Goal: Transaction & Acquisition: Purchase product/service

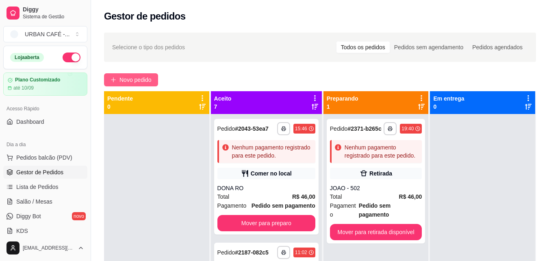
click at [143, 82] on span "Novo pedido" at bounding box center [136, 79] width 32 height 9
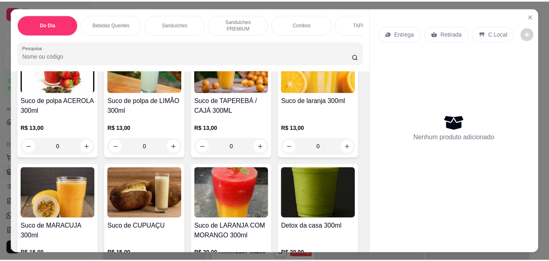
scroll to position [3571, 0]
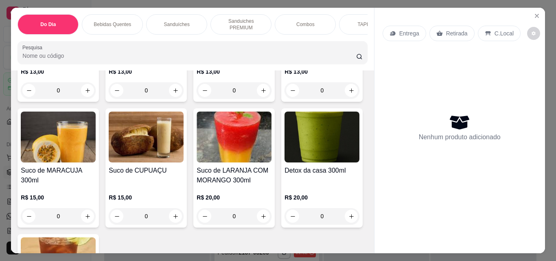
type input "1"
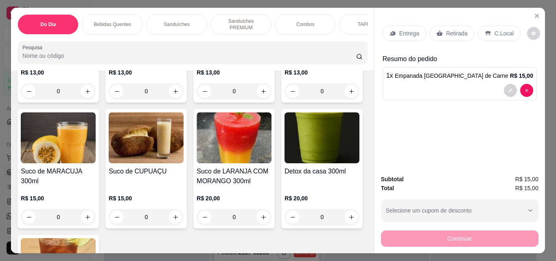
click at [452, 31] on p "Retirada" at bounding box center [457, 33] width 22 height 8
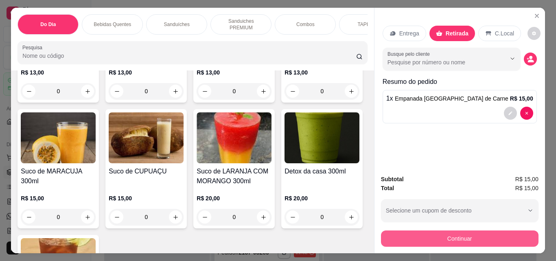
click at [419, 240] on button "Continuar" at bounding box center [459, 238] width 157 height 16
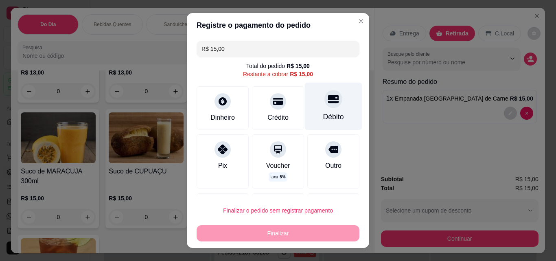
click at [328, 98] on icon at bounding box center [333, 99] width 11 height 8
type input "R$ 0,00"
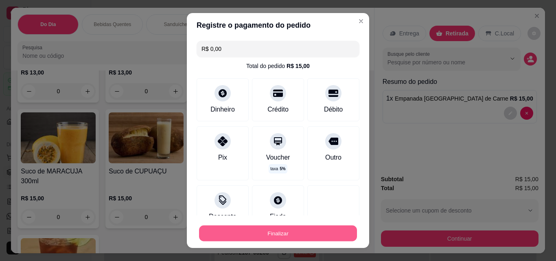
click at [284, 230] on button "Finalizar" at bounding box center [278, 233] width 158 height 16
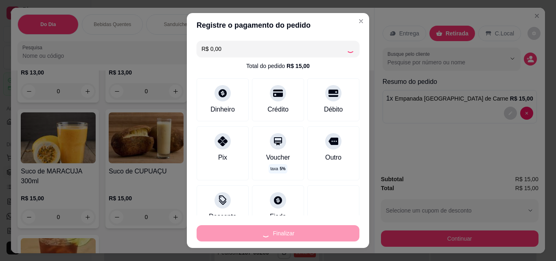
type input "0"
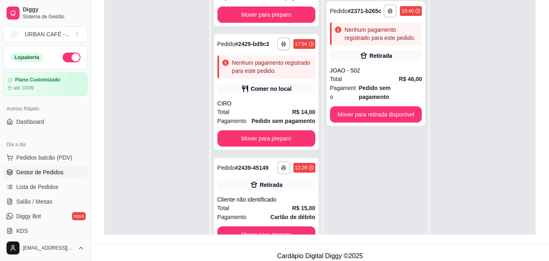
scroll to position [124, 0]
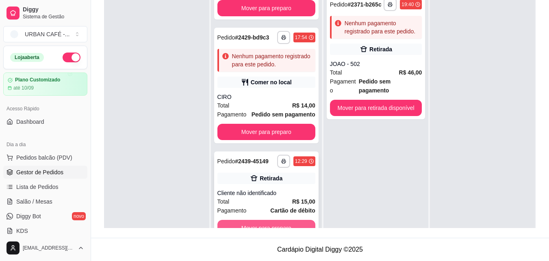
click at [294, 222] on button "Mover para preparo" at bounding box center [267, 228] width 98 height 16
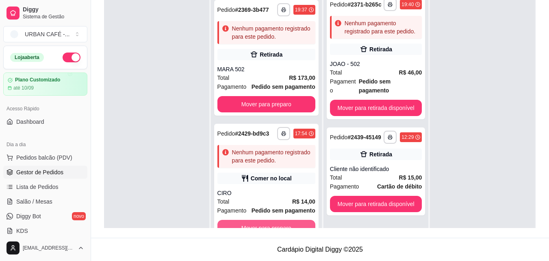
scroll to position [778, 0]
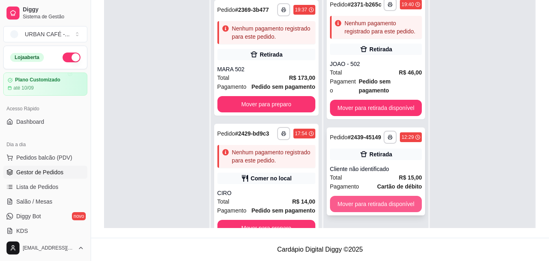
click at [411, 196] on button "Mover para retirada disponível" at bounding box center [376, 204] width 92 height 16
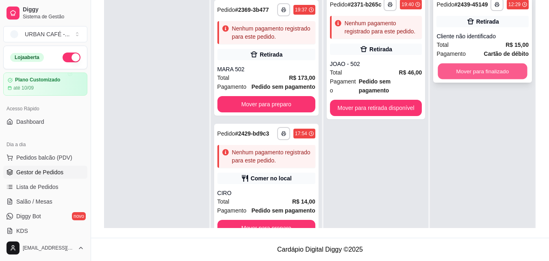
click at [500, 65] on button "Mover para finalizado" at bounding box center [482, 71] width 89 height 16
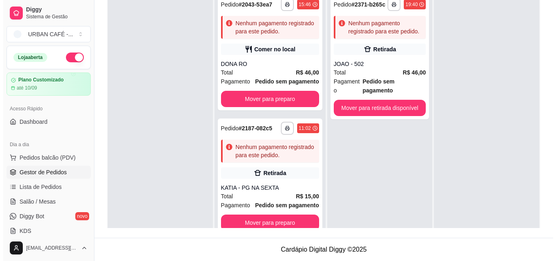
scroll to position [0, 0]
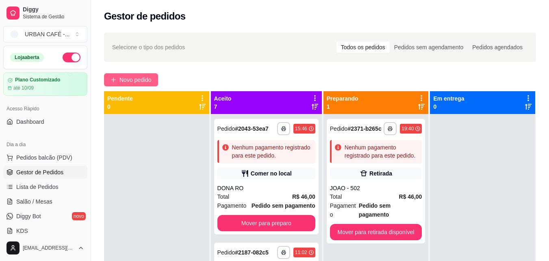
click at [140, 81] on span "Novo pedido" at bounding box center [136, 79] width 32 height 9
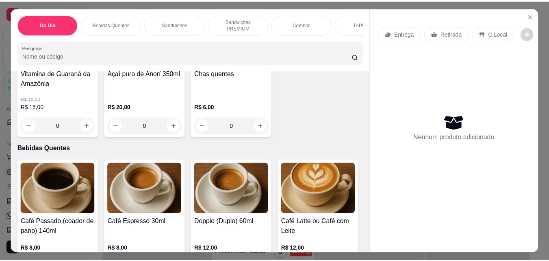
scroll to position [182, 0]
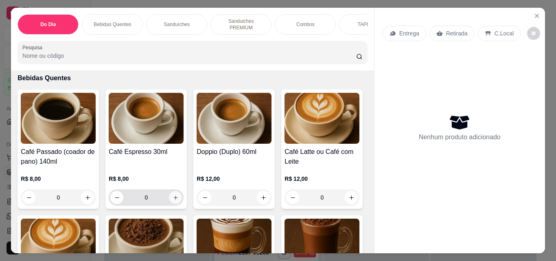
click at [174, 194] on icon "increase-product-quantity" at bounding box center [175, 197] width 6 height 6
type input "1"
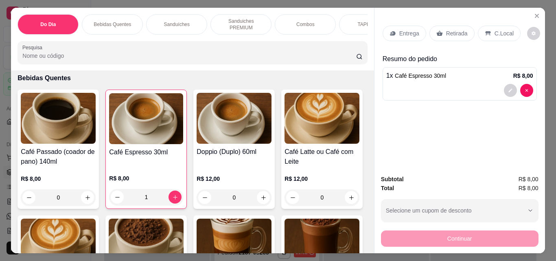
click at [436, 35] on div "Retirada" at bounding box center [451, 33] width 45 height 15
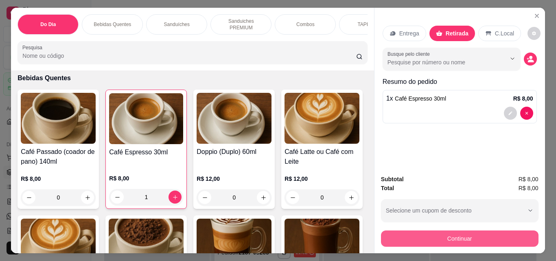
click at [427, 230] on button "Continuar" at bounding box center [459, 238] width 157 height 16
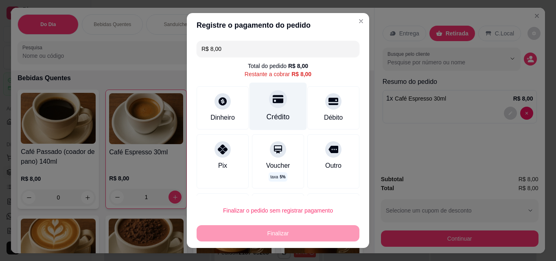
click at [273, 111] on div "Crédito" at bounding box center [277, 107] width 57 height 48
type input "R$ 0,00"
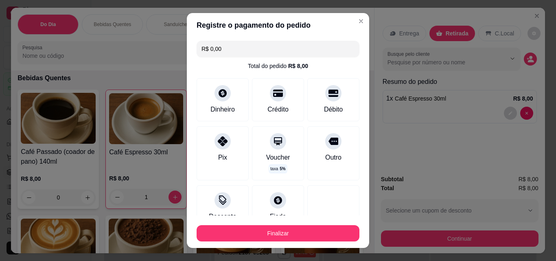
click at [268, 220] on footer "Finalizar" at bounding box center [278, 231] width 182 height 33
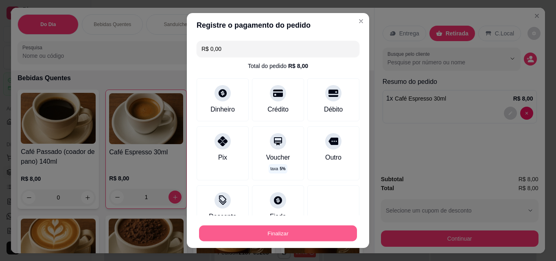
click at [272, 229] on button "Finalizar" at bounding box center [278, 233] width 158 height 16
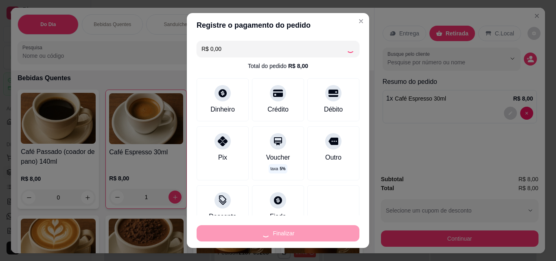
type input "0"
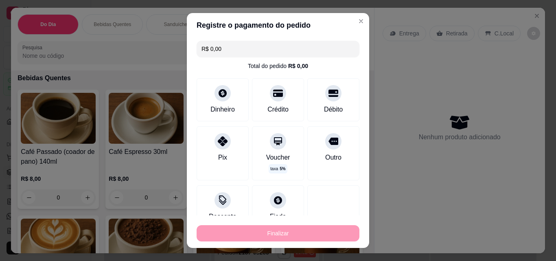
type input "-R$ 8,00"
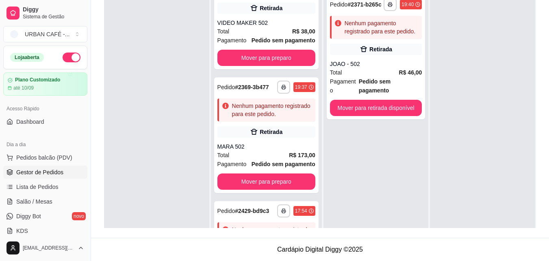
scroll to position [881, 0]
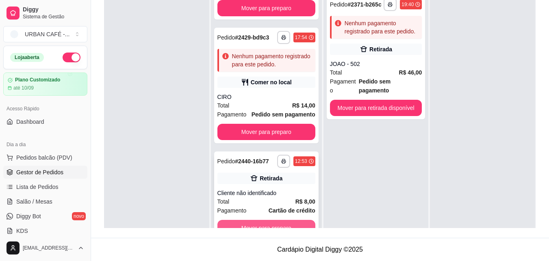
click at [289, 220] on button "Mover para preparo" at bounding box center [267, 228] width 98 height 16
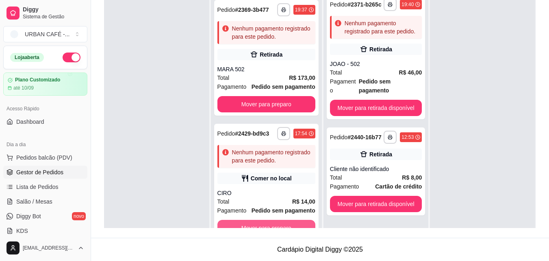
scroll to position [778, 0]
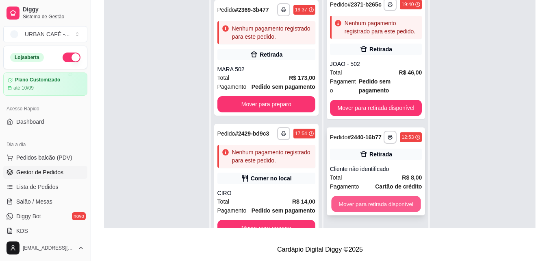
click at [410, 196] on button "Mover para retirada disponível" at bounding box center [375, 204] width 89 height 16
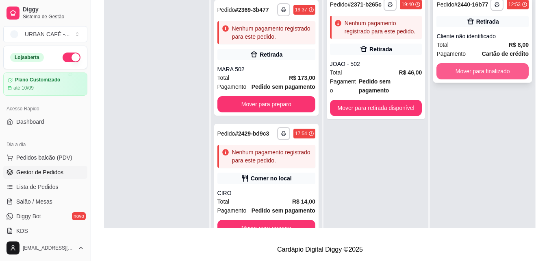
click at [508, 66] on button "Mover para finalizado" at bounding box center [483, 71] width 92 height 16
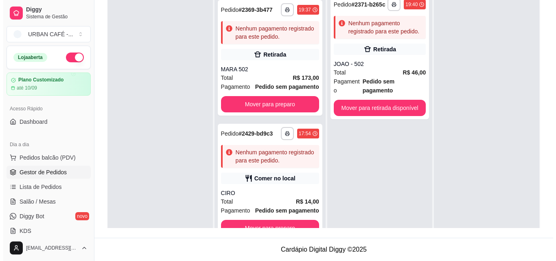
scroll to position [0, 0]
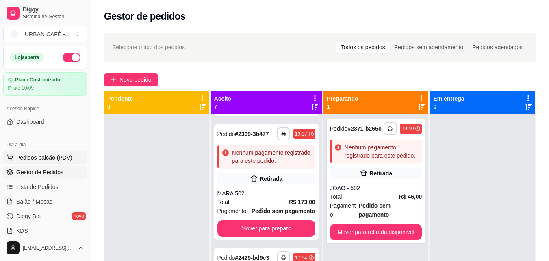
click at [48, 154] on span "Pedidos balcão (PDV)" at bounding box center [44, 157] width 56 height 8
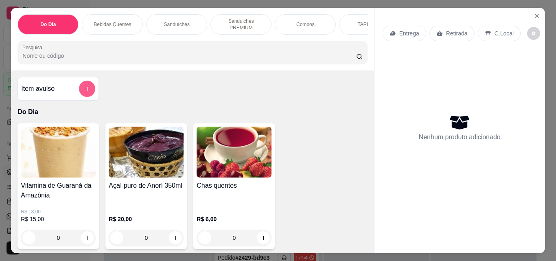
click at [85, 87] on icon "add-separate-item" at bounding box center [87, 89] width 6 height 6
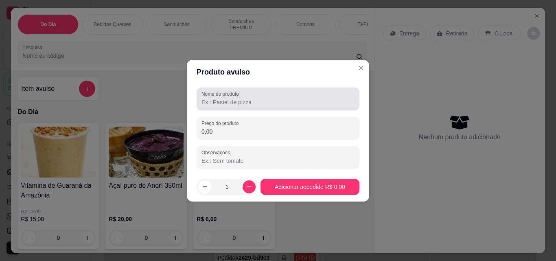
click at [250, 104] on input "Nome do produto" at bounding box center [277, 102] width 153 height 8
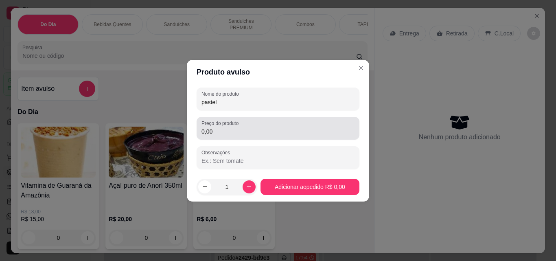
type input "pastel"
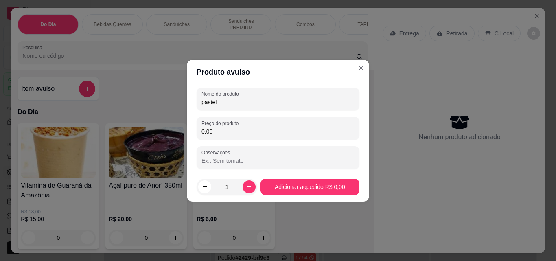
click at [234, 127] on input "0,00" at bounding box center [277, 131] width 153 height 8
type input "4,00"
click at [249, 183] on button "increase-product-quantity" at bounding box center [248, 186] width 13 height 13
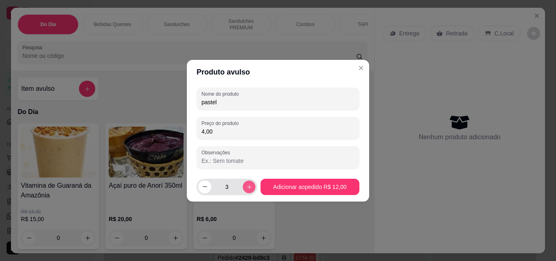
type input "4"
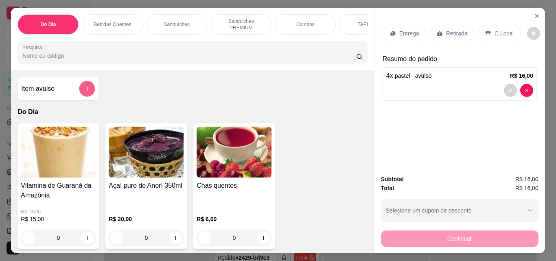
click at [86, 87] on icon "add-separate-item" at bounding box center [87, 89] width 6 height 6
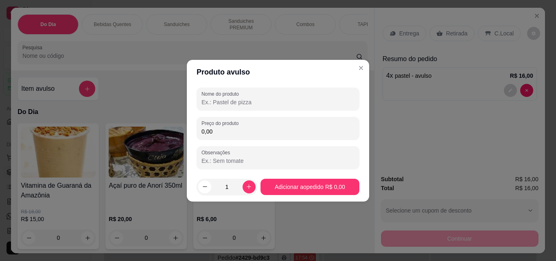
click at [223, 101] on input "Nome do produto" at bounding box center [277, 102] width 153 height 8
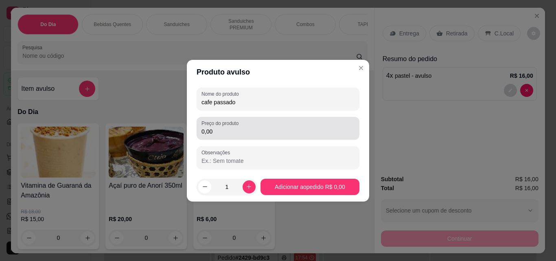
type input "cafe passado"
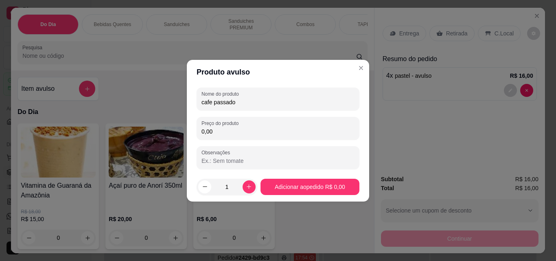
click at [227, 133] on input "0,00" at bounding box center [277, 131] width 153 height 8
type input "6,00"
click at [246, 187] on icon "increase-product-quantity" at bounding box center [249, 186] width 6 height 6
type input "2"
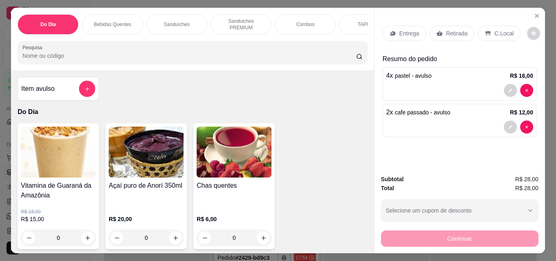
click at [173, 234] on div "0" at bounding box center [146, 237] width 75 height 16
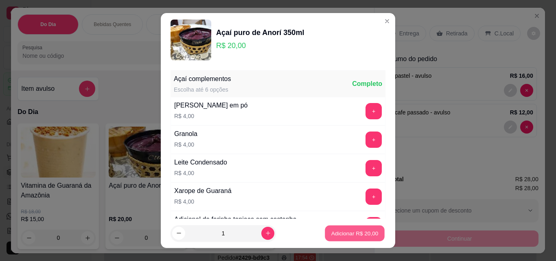
click at [356, 231] on p "Adicionar R$ 20,00" at bounding box center [354, 233] width 47 height 8
type input "1"
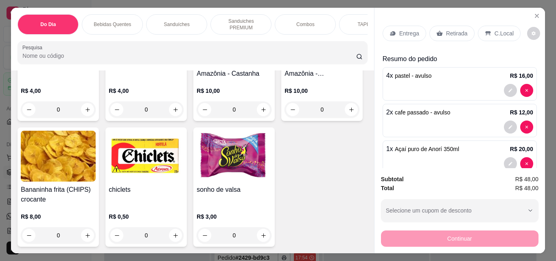
scroll to position [5546, 0]
click at [348, 113] on icon "increase-product-quantity" at bounding box center [351, 110] width 6 height 6
type input "1"
click at [458, 33] on p "Retirada" at bounding box center [457, 33] width 22 height 8
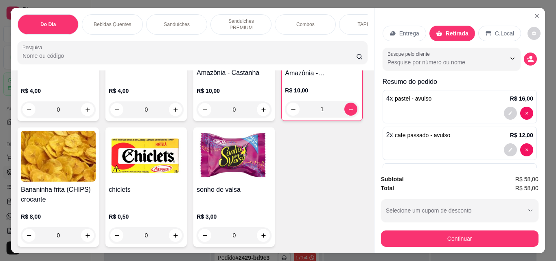
scroll to position [76, 0]
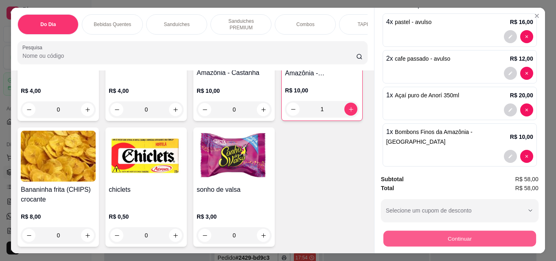
click at [475, 238] on button "Continuar" at bounding box center [459, 238] width 153 height 16
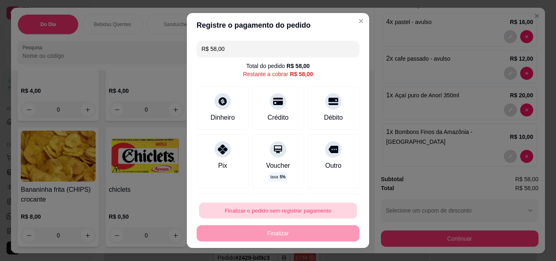
click at [265, 212] on button "Finalizar o pedido sem registrar pagamento" at bounding box center [278, 211] width 158 height 16
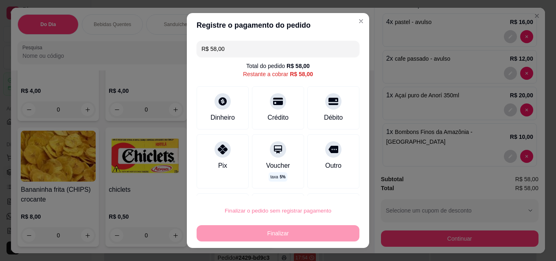
click at [338, 189] on button "Confirmar" at bounding box center [324, 187] width 29 height 12
type input "0"
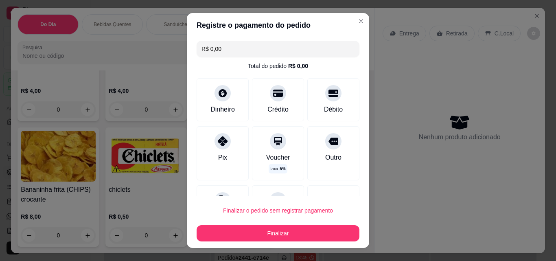
type input "R$ 0,00"
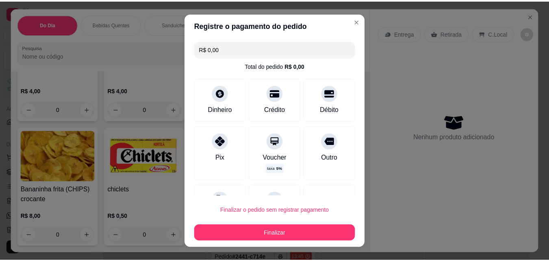
scroll to position [0, 0]
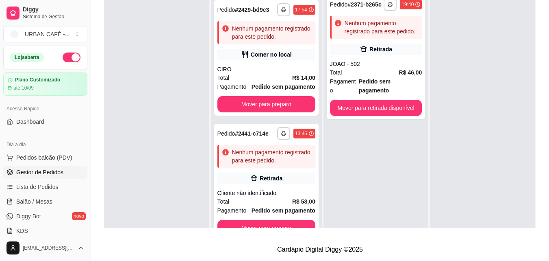
scroll to position [925, 0]
click at [286, 225] on button "Mover para preparo" at bounding box center [266, 228] width 95 height 16
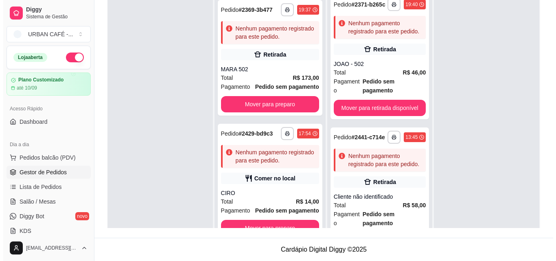
scroll to position [778, 0]
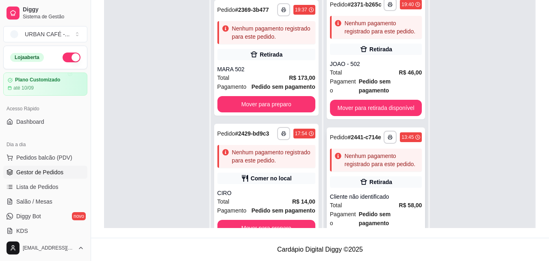
click at [366, 155] on div "Nenhum pagamento registrado para este pedido." at bounding box center [382, 160] width 74 height 16
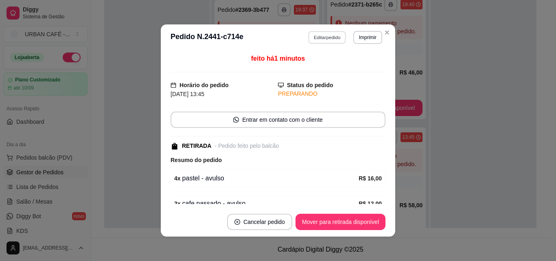
click at [329, 39] on button "Editar pedido" at bounding box center [327, 37] width 38 height 13
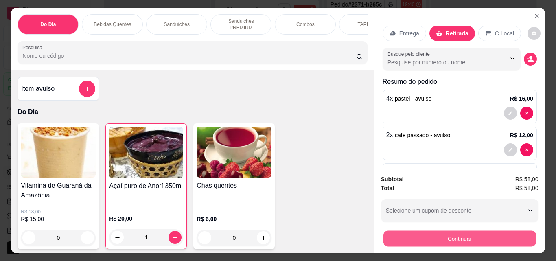
click at [488, 236] on button "Continuar" at bounding box center [459, 238] width 153 height 16
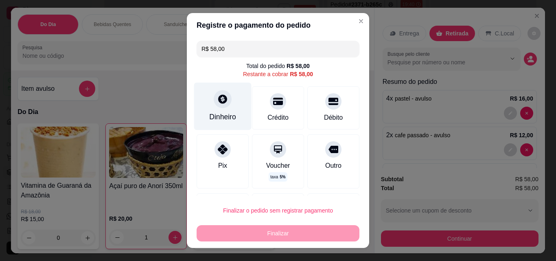
click at [217, 103] on icon at bounding box center [222, 99] width 11 height 11
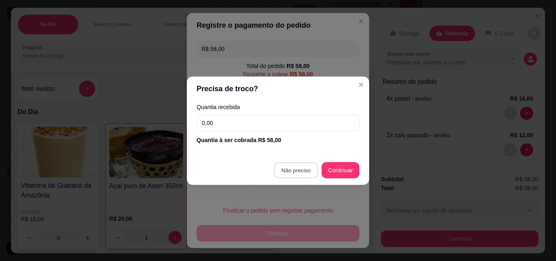
type input "R$ 0,00"
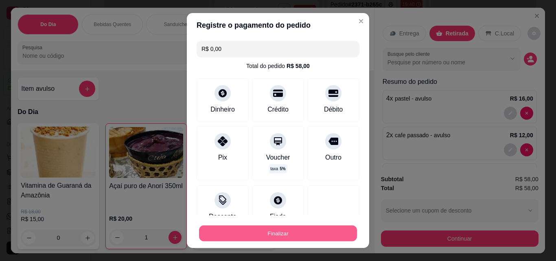
click at [288, 233] on button "Finalizar" at bounding box center [278, 233] width 158 height 16
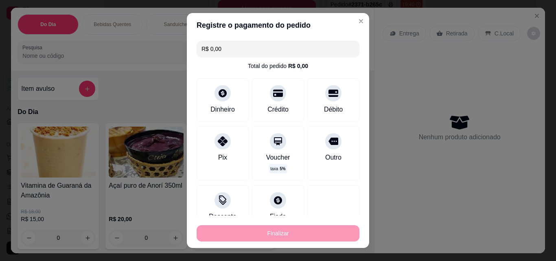
type input "0"
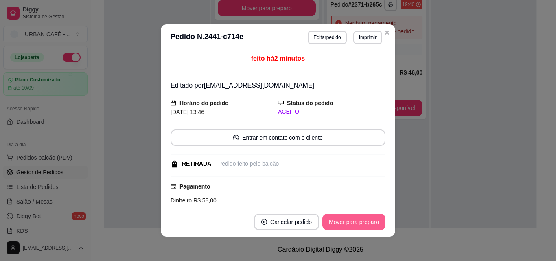
click at [348, 222] on button "Mover para preparo" at bounding box center [353, 222] width 63 height 16
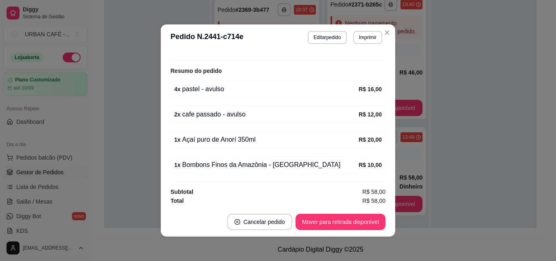
scroll to position [154, 0]
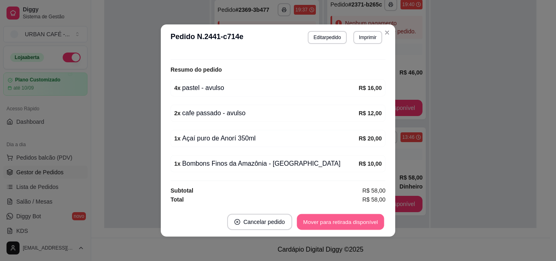
click at [338, 223] on button "Mover para retirada disponível" at bounding box center [340, 222] width 87 height 16
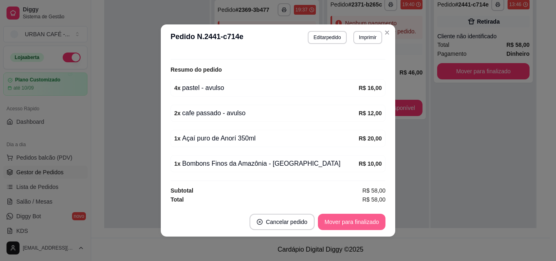
click at [338, 223] on button "Mover para finalizado" at bounding box center [352, 222] width 68 height 16
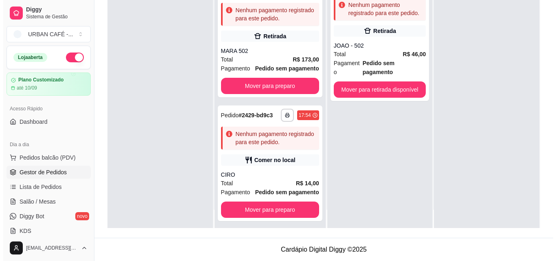
scroll to position [0, 0]
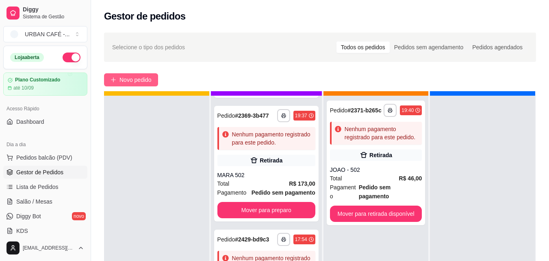
click at [127, 82] on span "Novo pedido" at bounding box center [136, 79] width 32 height 9
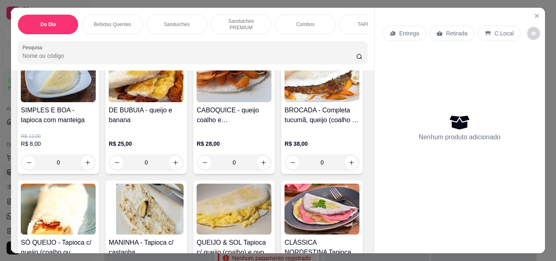
scroll to position [3585, 0]
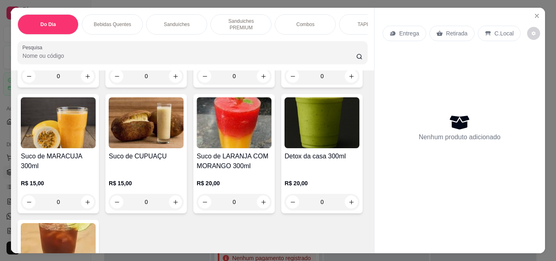
click at [361, 180] on div "Item avulso Do Dia Vitamina de Guaraná da Amazônia R$ 18,00 R$ 15,00 0 Açaí pur…" at bounding box center [192, 161] width 362 height 183
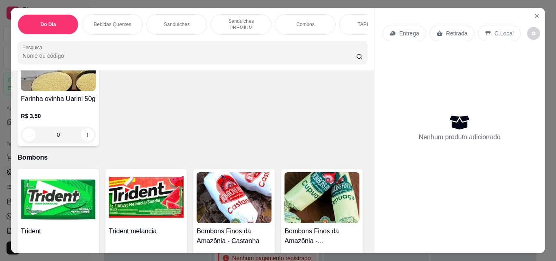
scroll to position [4286, 0]
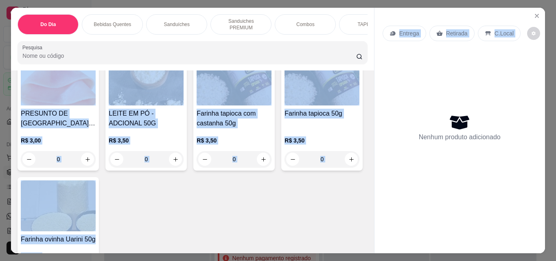
click at [368, 201] on div "Do Dia Bebidas Quentes Sanduíches Sanduiches PREMIUM Combos TAPIOCAS Omeletes C…" at bounding box center [277, 130] width 533 height 245
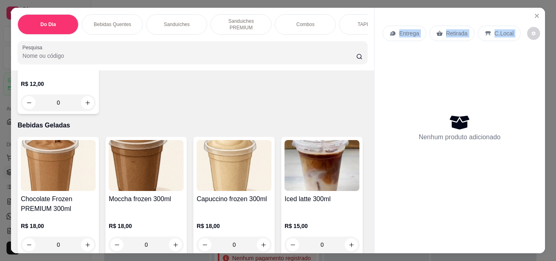
scroll to position [2997, 0]
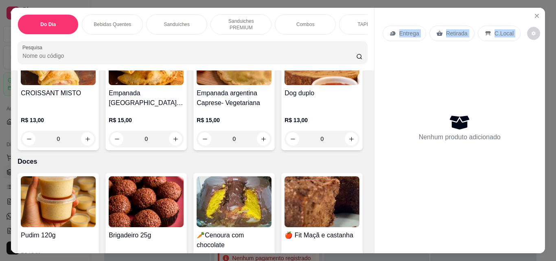
type input "1"
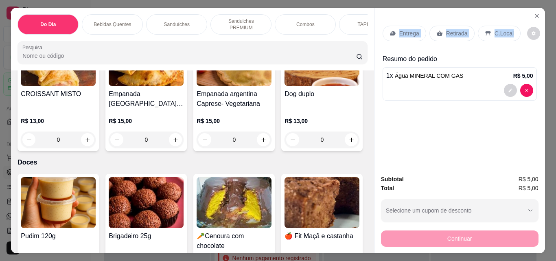
click at [454, 33] on p "Retirada" at bounding box center [457, 33] width 22 height 8
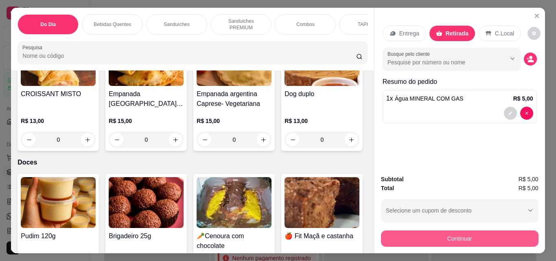
click at [433, 233] on button "Continuar" at bounding box center [459, 238] width 157 height 16
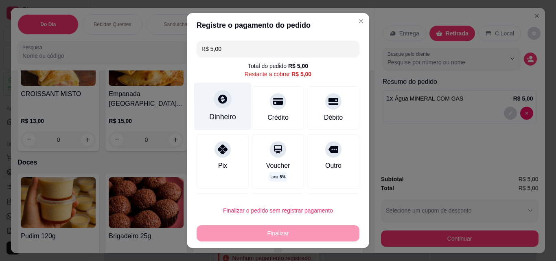
click at [217, 120] on div "Dinheiro" at bounding box center [222, 116] width 27 height 11
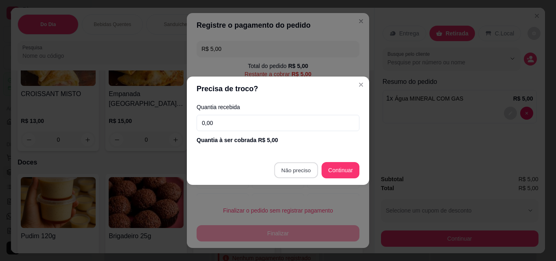
type input "R$ 0,00"
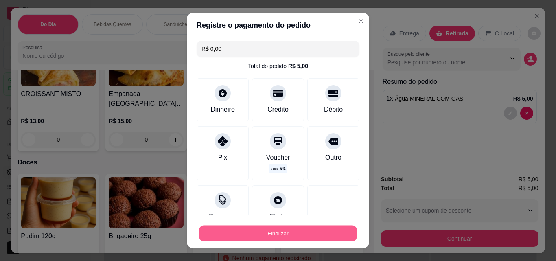
click at [293, 230] on button "Finalizar" at bounding box center [278, 233] width 158 height 16
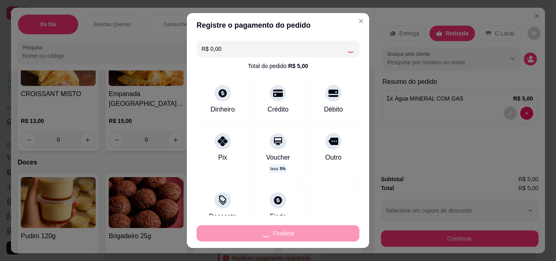
type input "0"
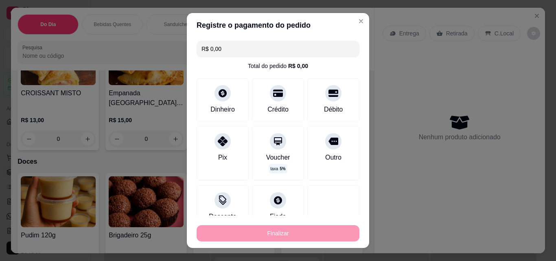
type input "-R$ 5,00"
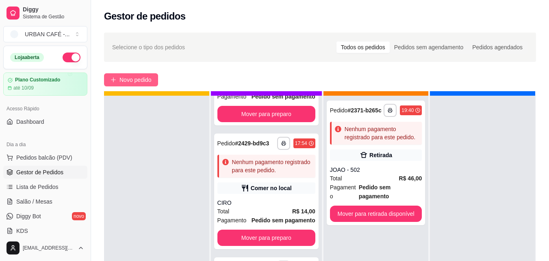
click at [129, 81] on span "Novo pedido" at bounding box center [136, 79] width 32 height 9
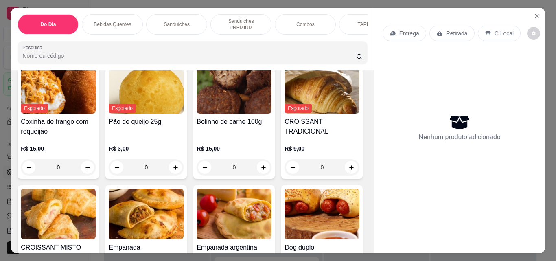
scroll to position [2899, 0]
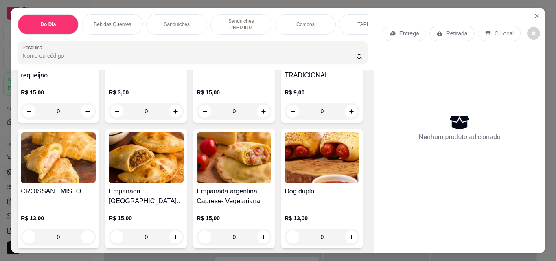
type input "1"
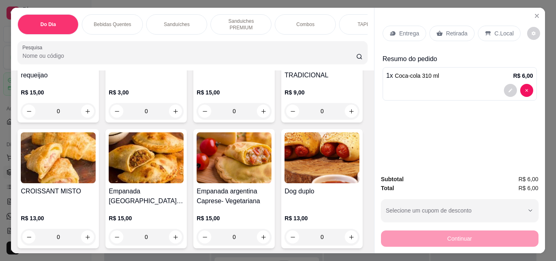
click at [448, 32] on p "Retirada" at bounding box center [457, 33] width 22 height 8
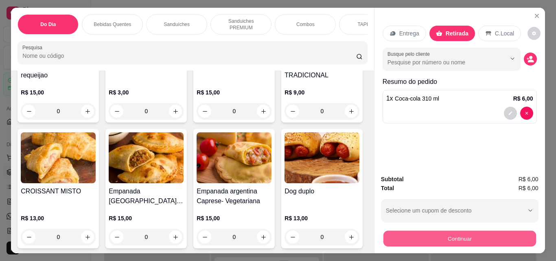
click at [447, 235] on button "Continuar" at bounding box center [459, 238] width 153 height 16
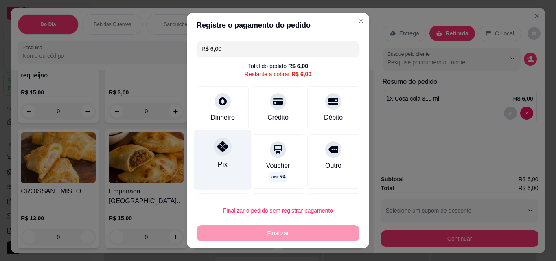
click at [207, 154] on div "Pix" at bounding box center [222, 159] width 57 height 59
type input "R$ 0,00"
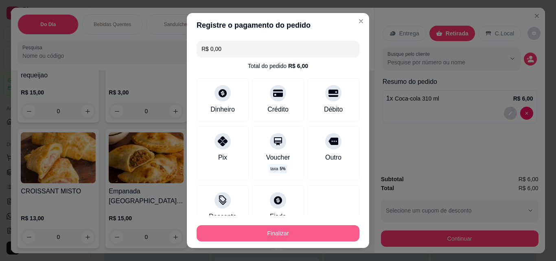
click at [279, 236] on button "Finalizar" at bounding box center [277, 233] width 163 height 16
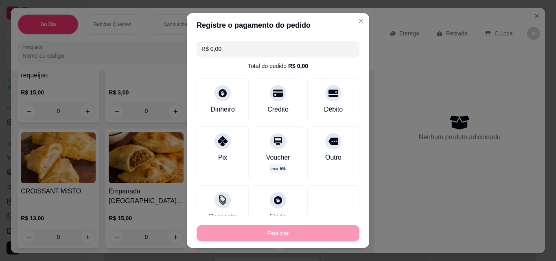
type input "0"
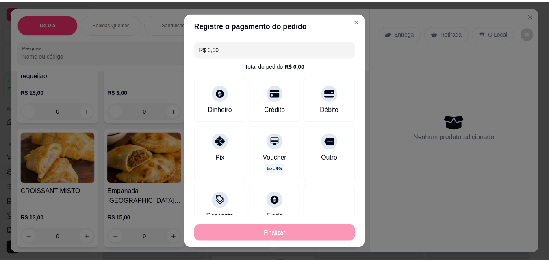
scroll to position [925, 0]
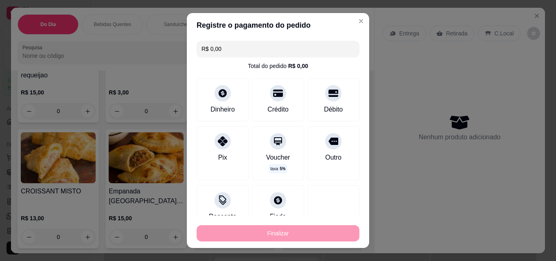
type input "-R$ 6,00"
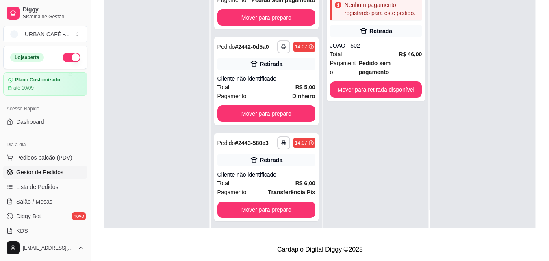
scroll to position [983, 0]
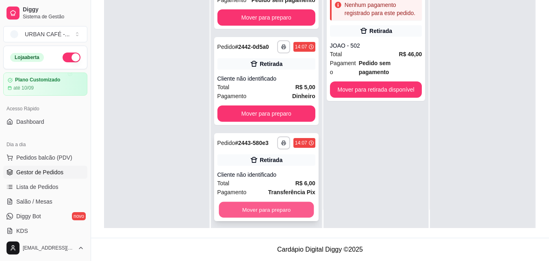
click at [265, 214] on button "Mover para preparo" at bounding box center [266, 210] width 95 height 16
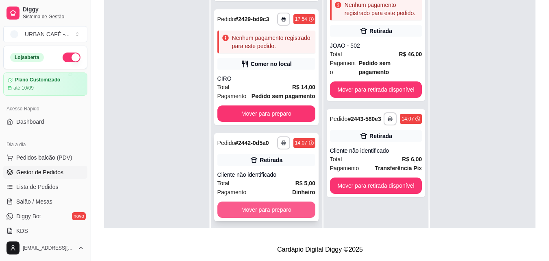
click at [288, 207] on button "Mover para preparo" at bounding box center [267, 209] width 98 height 16
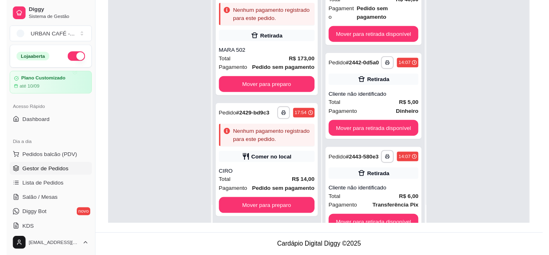
scroll to position [76, 0]
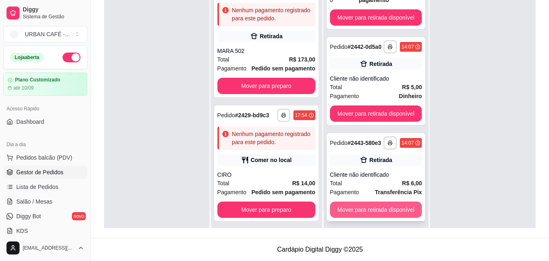
click at [366, 204] on button "Mover para retirada disponível" at bounding box center [376, 209] width 92 height 16
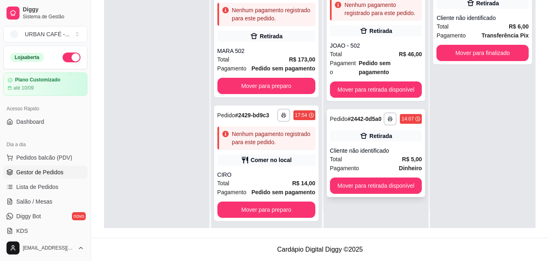
scroll to position [0, 0]
click at [388, 177] on button "Mover para retirada disponível" at bounding box center [376, 185] width 92 height 16
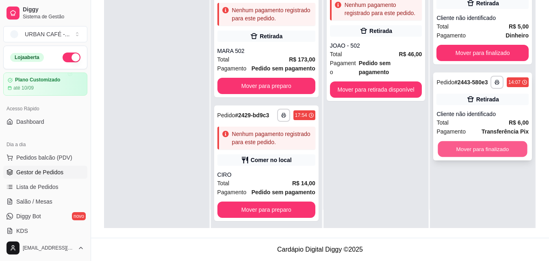
click at [485, 151] on button "Mover para finalizado" at bounding box center [482, 149] width 89 height 16
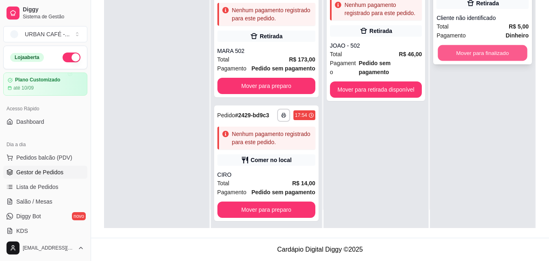
click at [495, 50] on button "Mover para finalizado" at bounding box center [482, 53] width 89 height 16
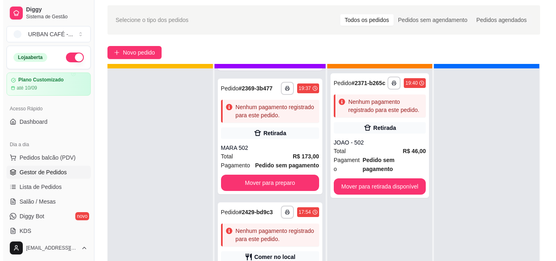
scroll to position [124, 0]
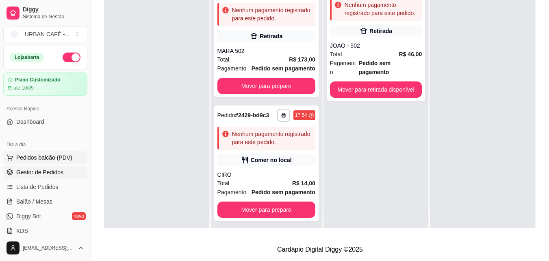
click at [22, 159] on span "Pedidos balcão (PDV)" at bounding box center [44, 157] width 56 height 8
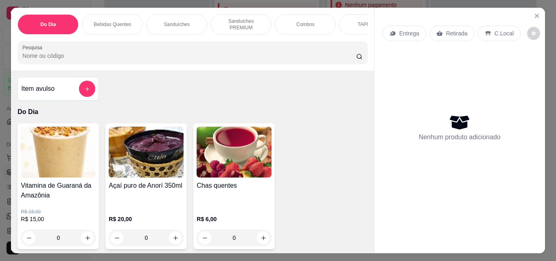
click at [172, 236] on div "0" at bounding box center [146, 237] width 75 height 16
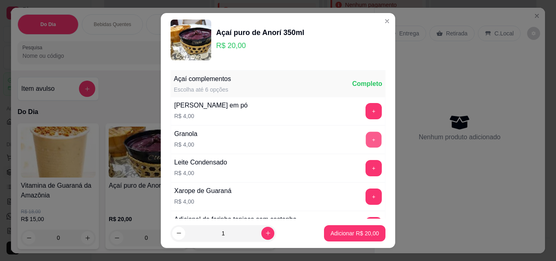
click at [366, 137] on button "+" at bounding box center [374, 140] width 16 height 16
click at [366, 107] on button "+" at bounding box center [374, 111] width 16 height 16
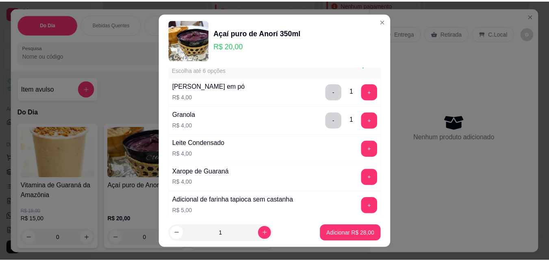
scroll to position [21, 0]
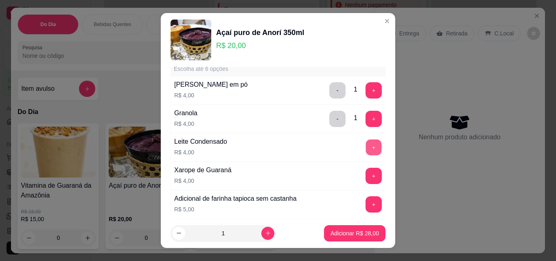
click at [366, 145] on button "+" at bounding box center [374, 148] width 16 height 16
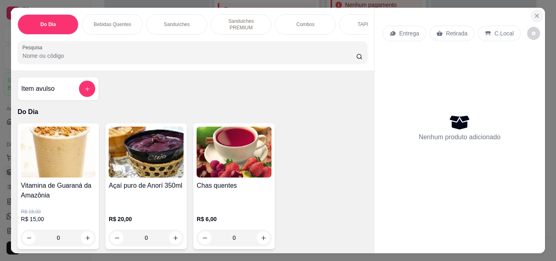
click at [533, 9] on button "Close" at bounding box center [536, 15] width 13 height 13
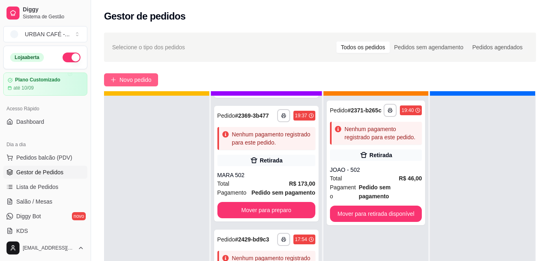
click at [140, 76] on span "Novo pedido" at bounding box center [136, 79] width 32 height 9
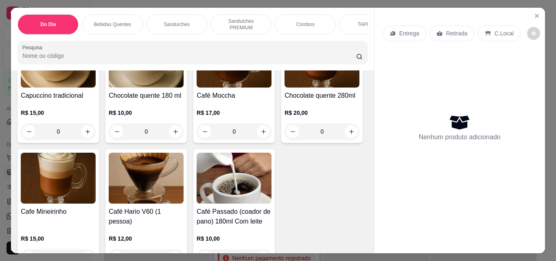
scroll to position [308, 0]
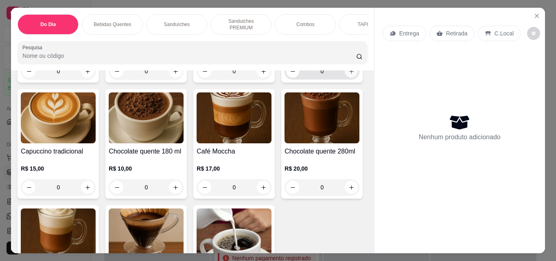
click at [348, 74] on icon "increase-product-quantity" at bounding box center [351, 71] width 6 height 6
type input "1"
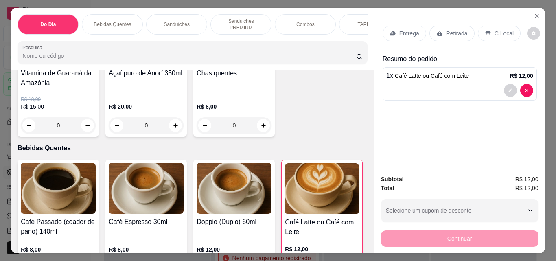
scroll to position [0, 0]
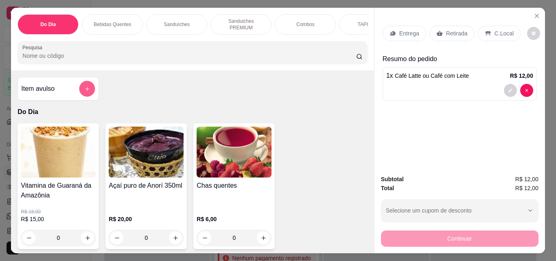
click at [90, 87] on button "add-separate-item" at bounding box center [87, 89] width 16 height 16
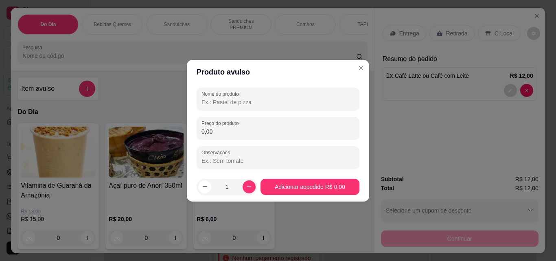
click at [240, 103] on input "Nome do produto" at bounding box center [277, 102] width 153 height 8
type input "[PERSON_NAME]"
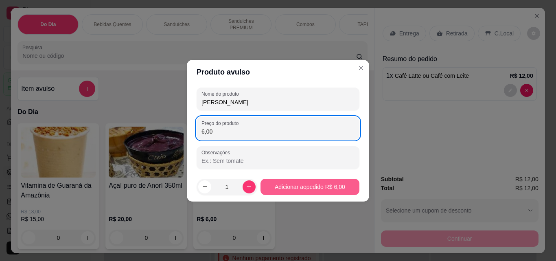
type input "6,00"
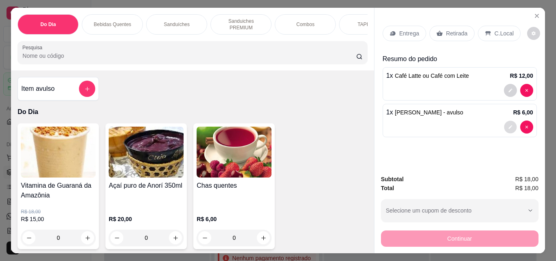
click at [508, 124] on icon "decrease-product-quantity" at bounding box center [510, 126] width 5 height 5
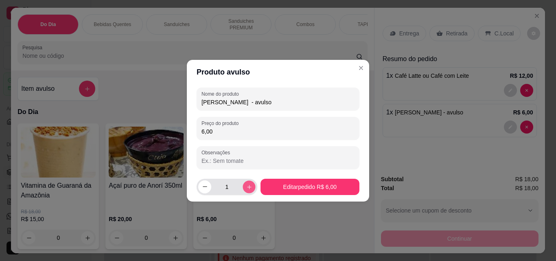
click at [246, 188] on icon "increase-product-quantity" at bounding box center [249, 186] width 6 height 6
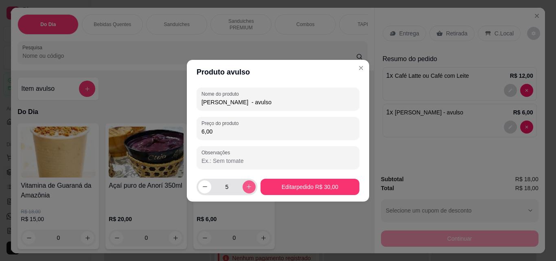
type input "6"
click at [227, 130] on input "6,00" at bounding box center [277, 131] width 153 height 8
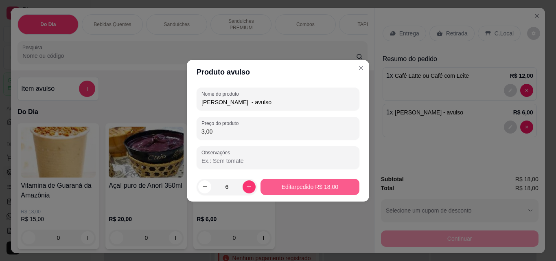
type input "3,00"
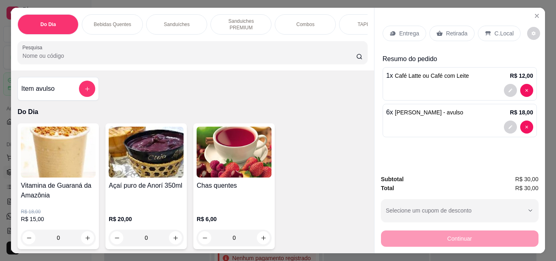
click at [450, 26] on div "Retirada" at bounding box center [451, 33] width 45 height 15
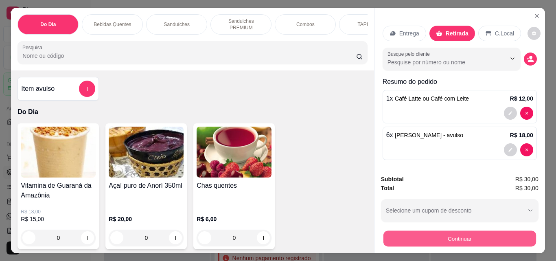
click at [453, 234] on button "Continuar" at bounding box center [459, 238] width 153 height 16
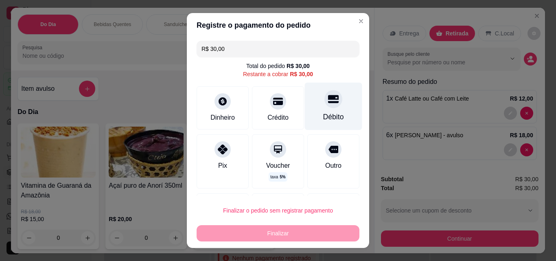
click at [328, 101] on icon at bounding box center [333, 99] width 11 height 8
type input "R$ 0,00"
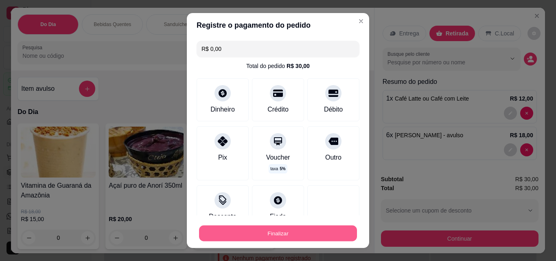
click at [303, 230] on button "Finalizar" at bounding box center [278, 233] width 158 height 16
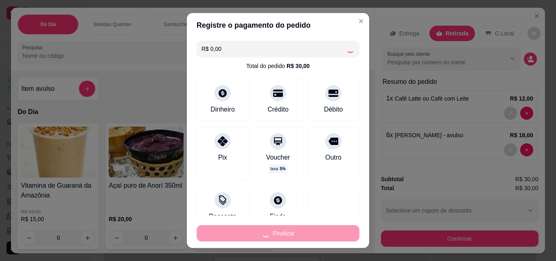
type input "0"
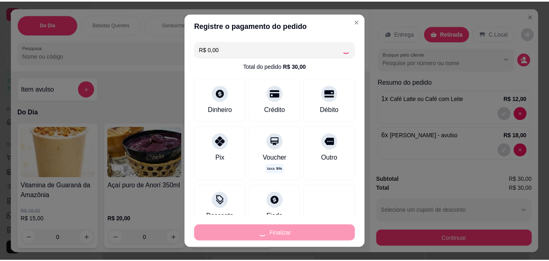
scroll to position [881, 0]
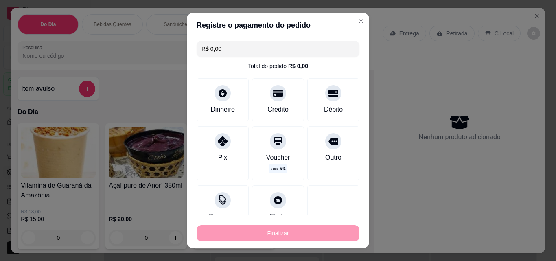
type input "-R$ 30,00"
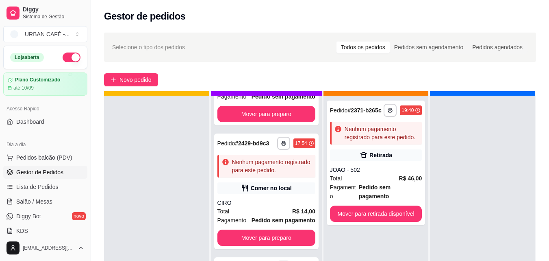
drag, startPoint x: 549, startPoint y: 159, endPoint x: 555, endPoint y: 242, distance: 84.0
click at [549, 242] on html "**********" at bounding box center [274, 130] width 549 height 261
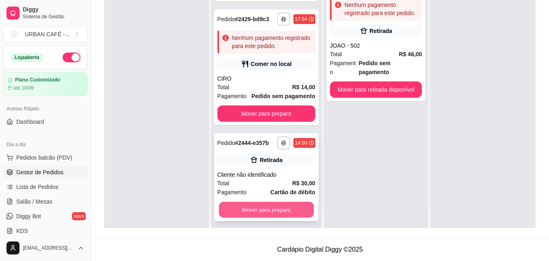
click at [293, 212] on button "Mover para preparo" at bounding box center [266, 210] width 95 height 16
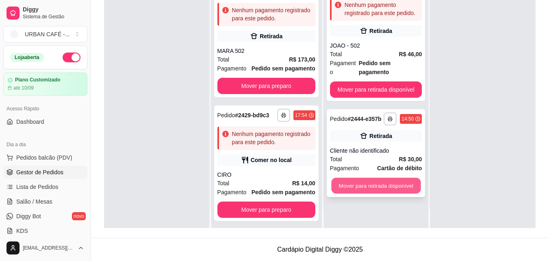
click at [384, 183] on button "Mover para retirada disponível" at bounding box center [375, 186] width 89 height 16
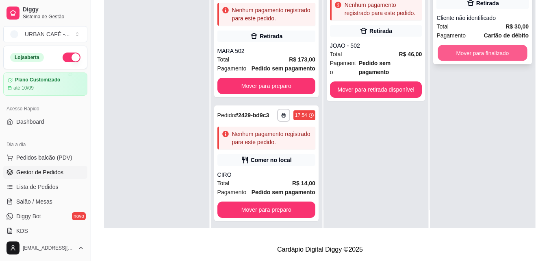
click at [493, 52] on button "Mover para finalizado" at bounding box center [482, 53] width 89 height 16
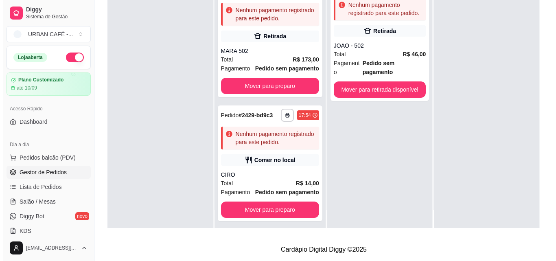
scroll to position [0, 0]
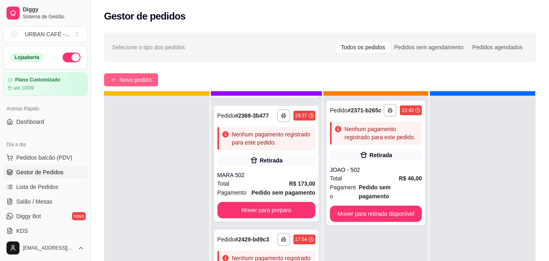
click at [141, 78] on span "Novo pedido" at bounding box center [136, 79] width 32 height 9
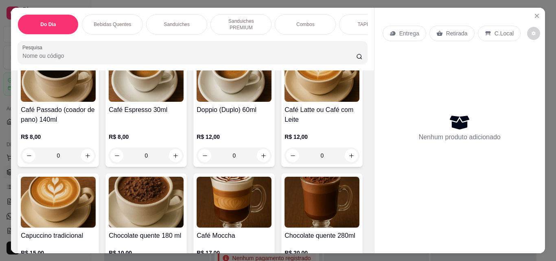
scroll to position [252, 0]
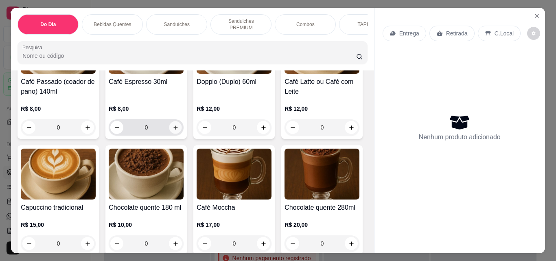
click at [175, 125] on icon "increase-product-quantity" at bounding box center [175, 127] width 6 height 6
type input "1"
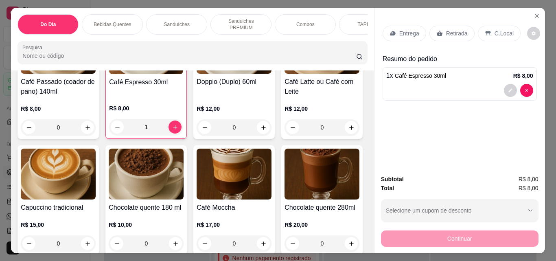
click at [456, 34] on p "Retirada" at bounding box center [457, 33] width 22 height 8
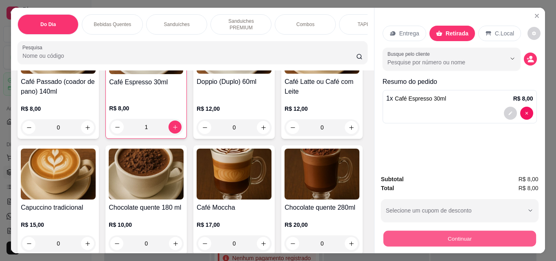
click at [464, 235] on button "Continuar" at bounding box center [459, 238] width 153 height 16
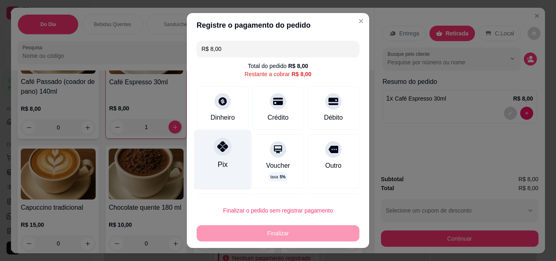
click at [214, 153] on div at bounding box center [223, 146] width 18 height 18
type input "R$ 0,00"
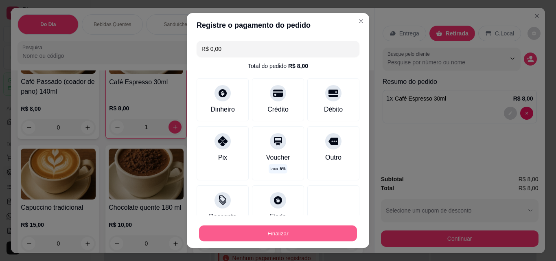
click at [288, 236] on button "Finalizar" at bounding box center [278, 233] width 158 height 16
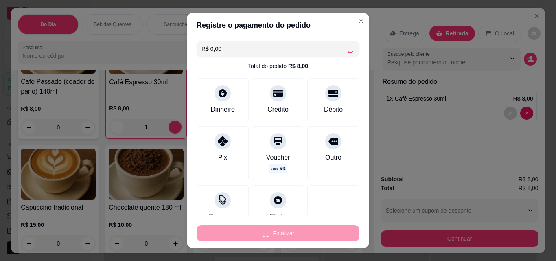
type input "0"
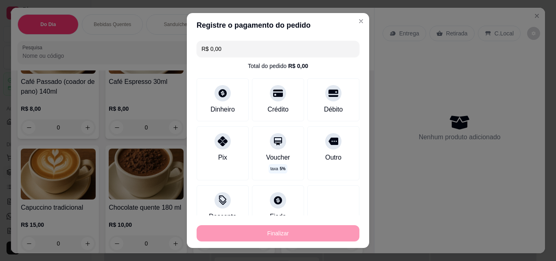
type input "-R$ 8,00"
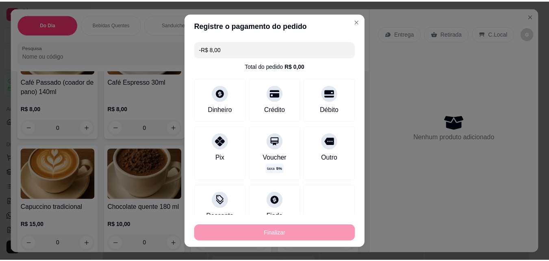
scroll to position [881, 0]
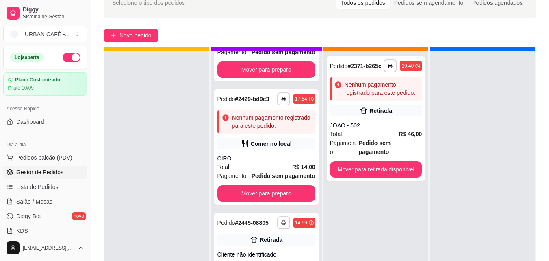
scroll to position [124, 0]
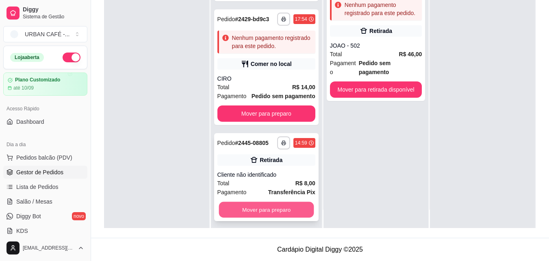
click at [274, 210] on button "Mover para preparo" at bounding box center [266, 210] width 95 height 16
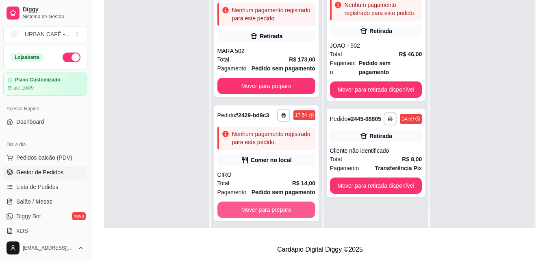
scroll to position [778, 0]
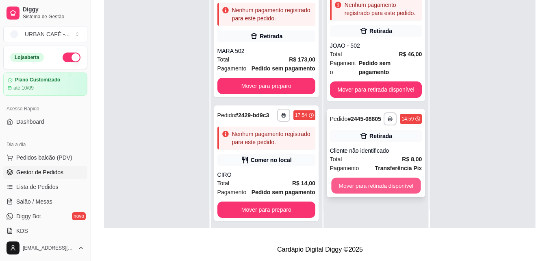
click at [398, 178] on button "Mover para retirada disponível" at bounding box center [375, 186] width 89 height 16
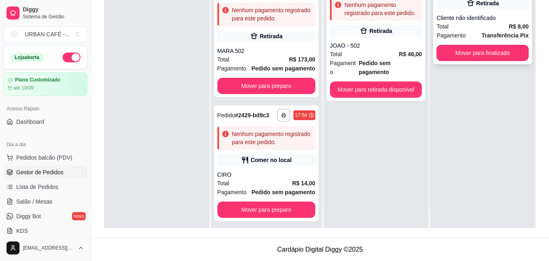
click at [514, 44] on div "**********" at bounding box center [483, 20] width 99 height 88
click at [504, 52] on button "Mover para finalizado" at bounding box center [482, 53] width 89 height 16
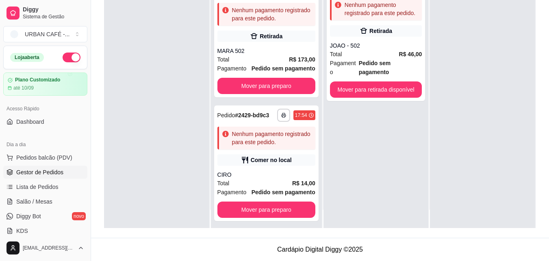
drag, startPoint x: 89, startPoint y: 83, endPoint x: 85, endPoint y: 83, distance: 4.1
click at [85, 83] on div "Diggy Sistema de Gestão URBAN CAFÉ - ... Loja aberta Plano Customizado até 10/0…" at bounding box center [45, 130] width 91 height 261
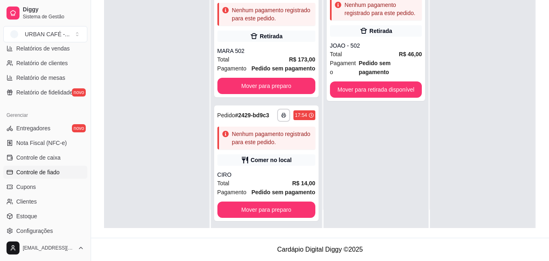
scroll to position [269, 0]
click at [61, 160] on link "Controle de caixa" at bounding box center [45, 156] width 84 height 13
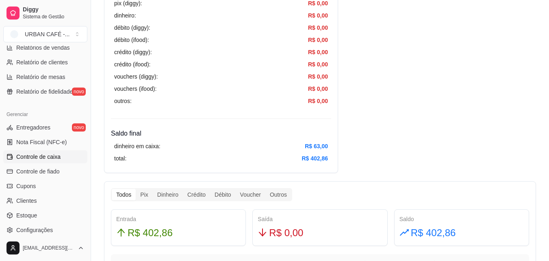
scroll to position [318, 0]
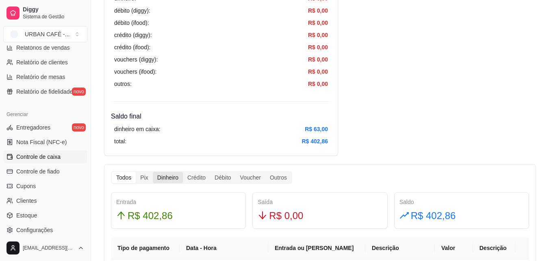
click at [166, 177] on div "Dinheiro" at bounding box center [168, 177] width 30 height 11
click at [153, 172] on input "Dinheiro" at bounding box center [153, 172] width 0 height 0
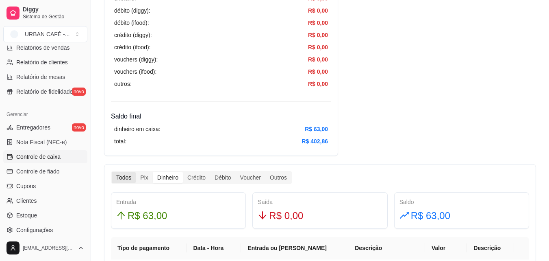
click at [121, 176] on div "Todos" at bounding box center [124, 177] width 24 height 11
click at [112, 172] on input "Todos" at bounding box center [112, 172] width 0 height 0
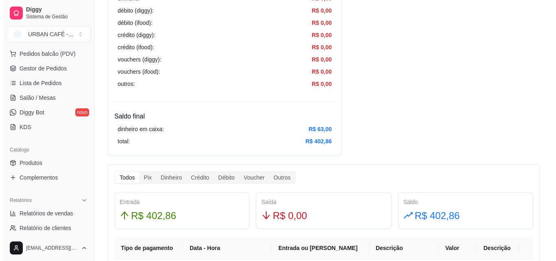
scroll to position [0, 0]
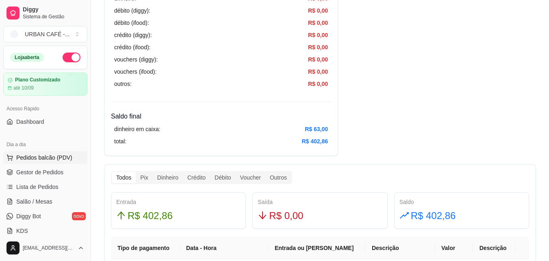
click at [37, 154] on span "Pedidos balcão (PDV)" at bounding box center [44, 157] width 56 height 8
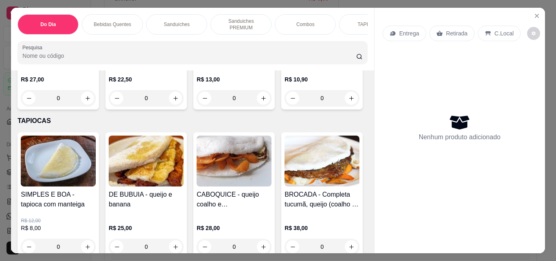
scroll to position [1218, 0]
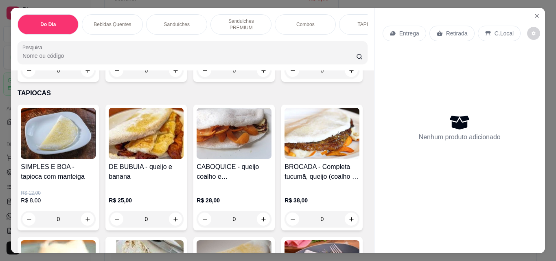
type input "1"
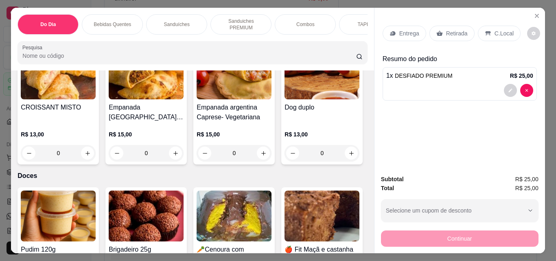
scroll to position [2998, 0]
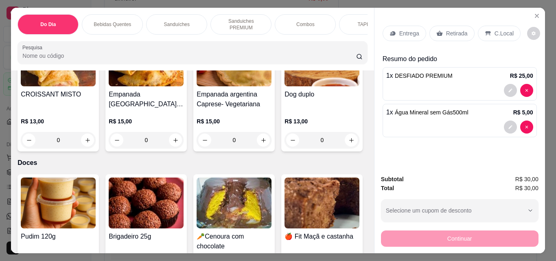
type input "2"
type input "1"
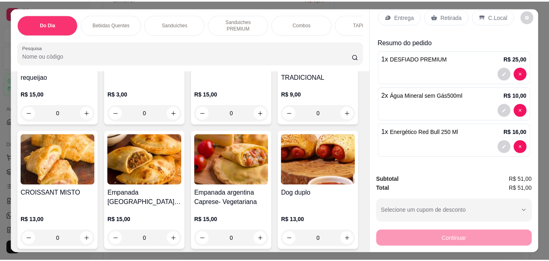
scroll to position [2872, 0]
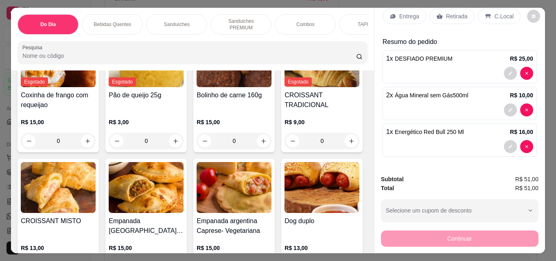
type input "1"
click at [454, 12] on p "Retirada" at bounding box center [457, 16] width 22 height 8
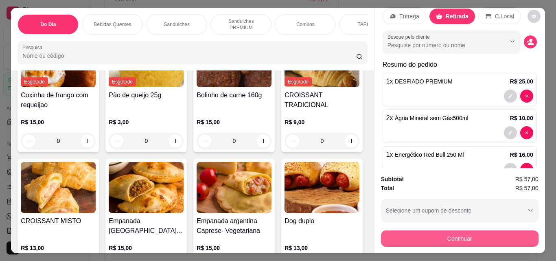
click at [454, 234] on button "Continuar" at bounding box center [459, 238] width 157 height 16
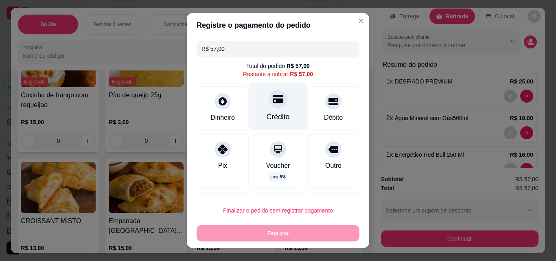
click at [273, 102] on icon at bounding box center [278, 99] width 11 height 8
type input "R$ 0,00"
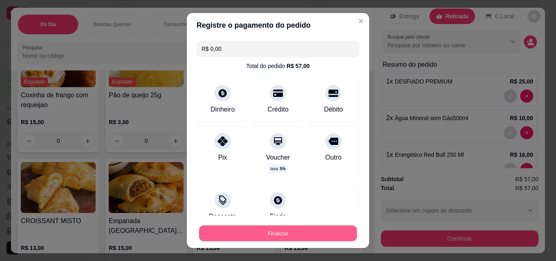
click at [290, 231] on button "Finalizar" at bounding box center [278, 233] width 158 height 16
